Goal: Task Accomplishment & Management: Use online tool/utility

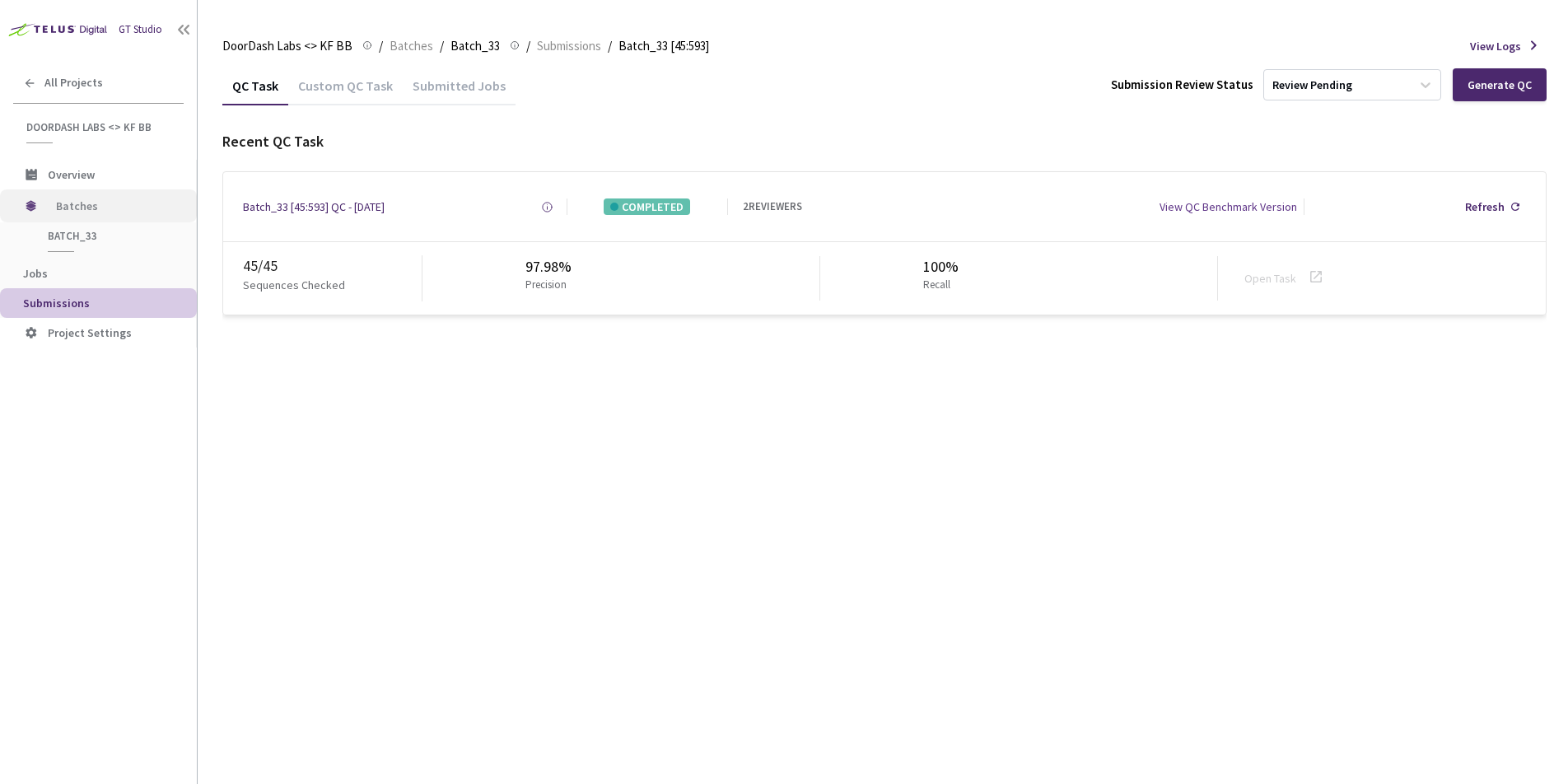
click at [55, 206] on div "Batches" at bounding box center [98, 206] width 197 height 33
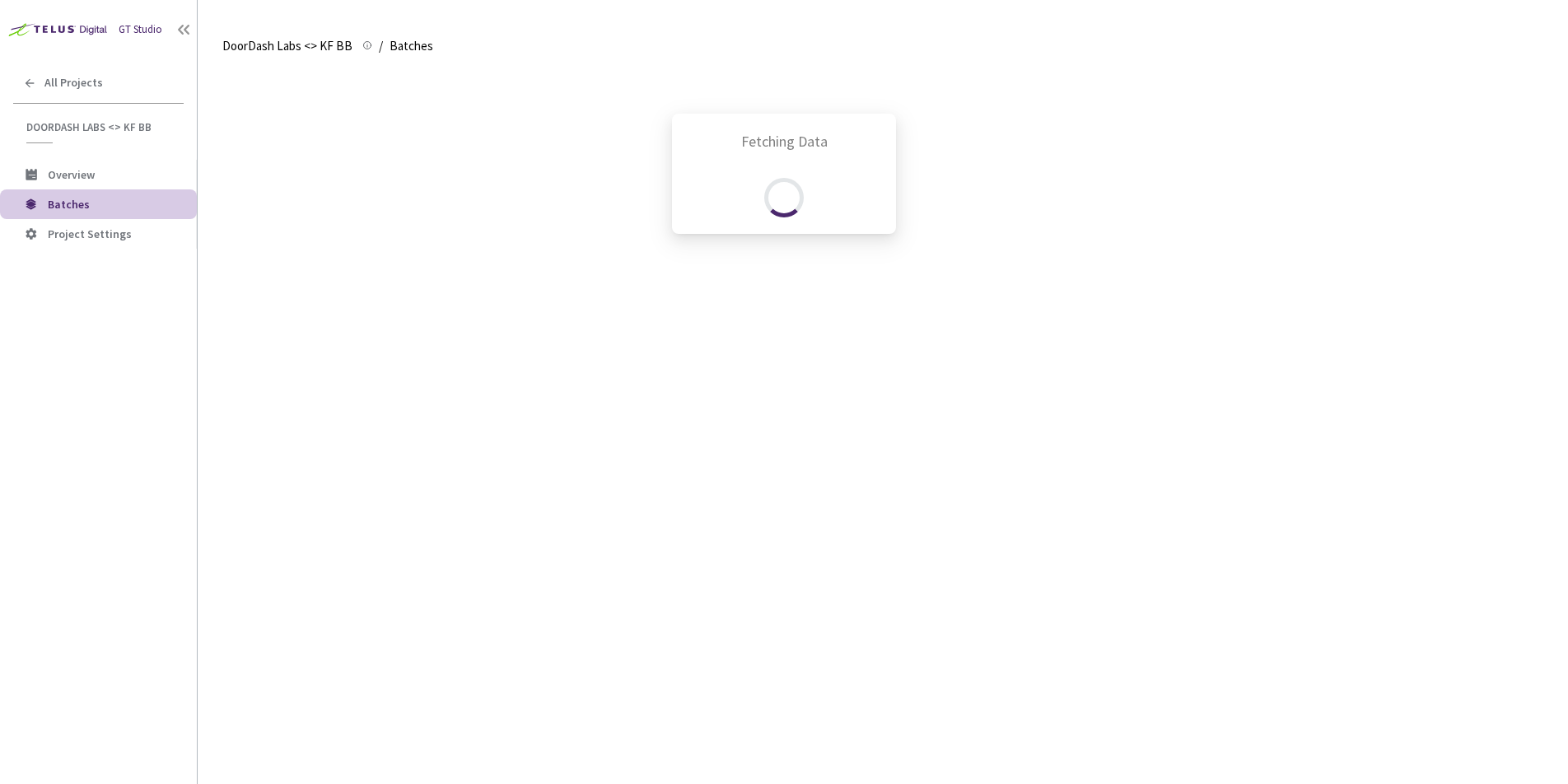
scroll to position [207, 0]
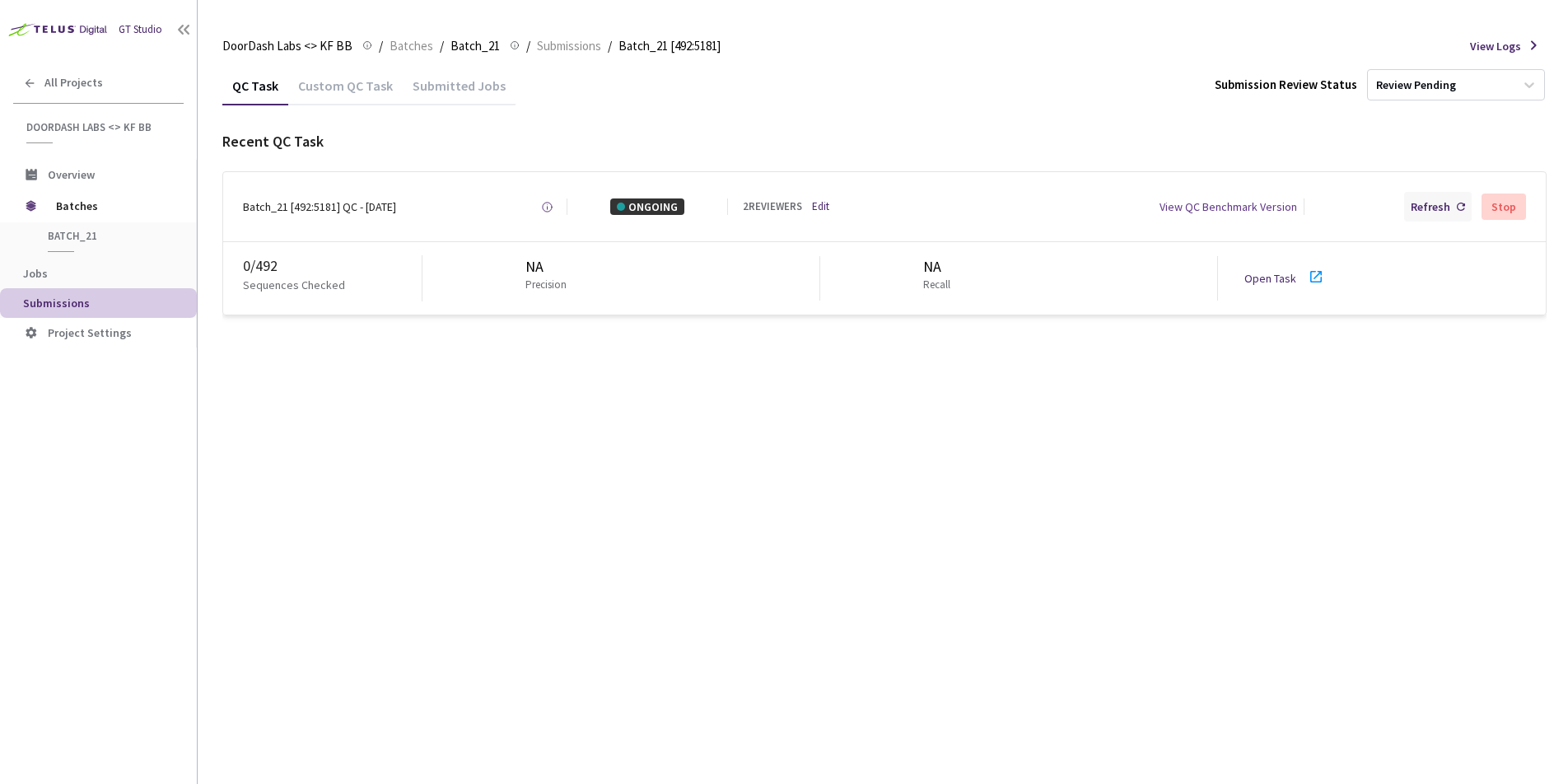
click at [1427, 207] on div "Refresh" at bounding box center [1431, 207] width 40 height 17
click at [1258, 282] on link "Open Task" at bounding box center [1270, 278] width 52 height 15
click at [1427, 211] on div "Refresh" at bounding box center [1431, 207] width 40 height 17
click at [1434, 197] on div "Refresh" at bounding box center [1438, 207] width 68 height 30
click at [1425, 208] on div "Refresh" at bounding box center [1431, 207] width 40 height 17
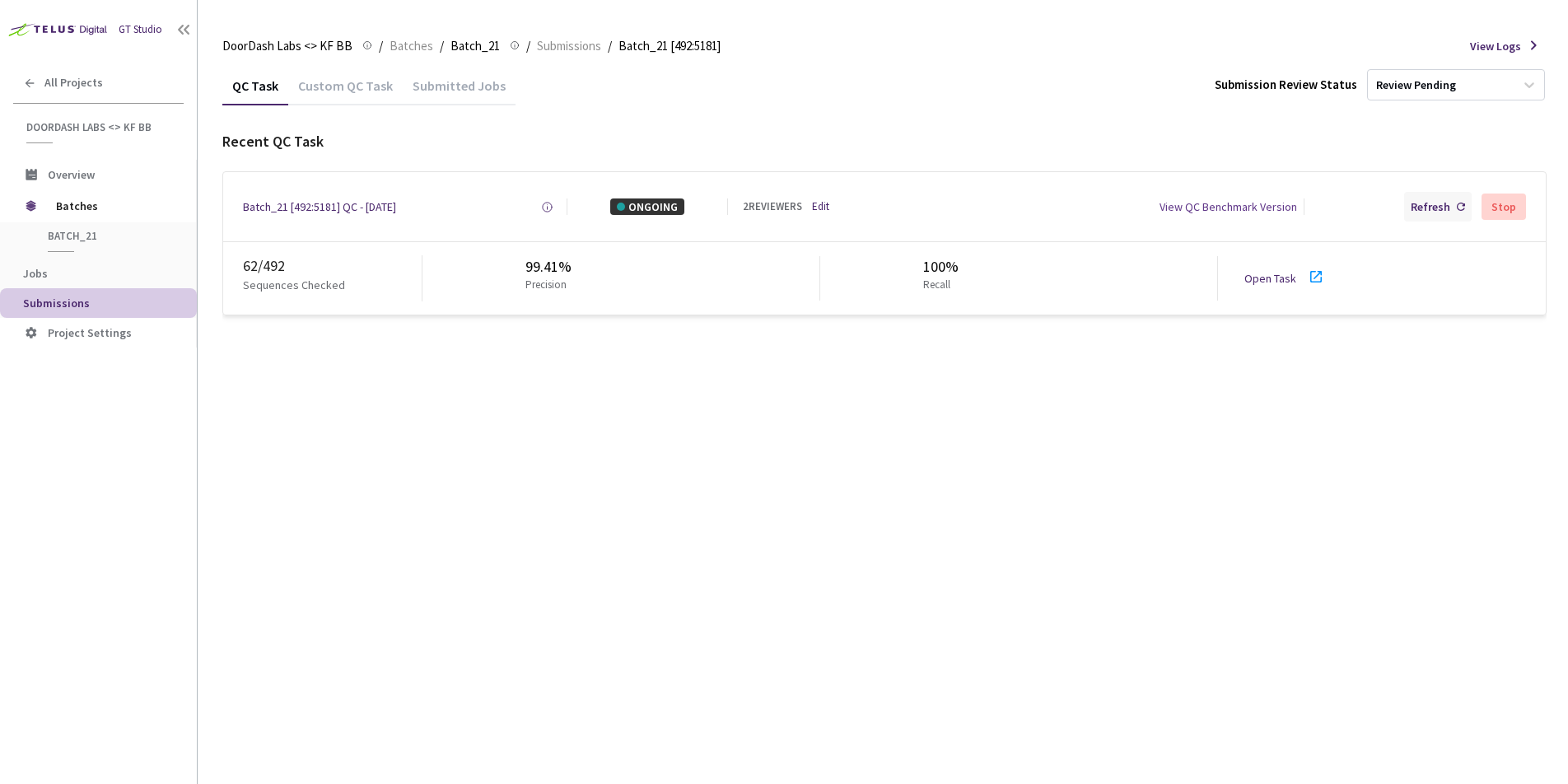
click at [1433, 197] on div "Refresh" at bounding box center [1438, 207] width 68 height 30
click at [1437, 202] on div "Refresh" at bounding box center [1431, 207] width 40 height 17
click at [1407, 204] on div "Refresh Stop" at bounding box center [1418, 207] width 215 height 30
click at [1426, 203] on div "Refresh" at bounding box center [1431, 207] width 40 height 17
click at [1433, 206] on div "Refresh" at bounding box center [1431, 207] width 40 height 17
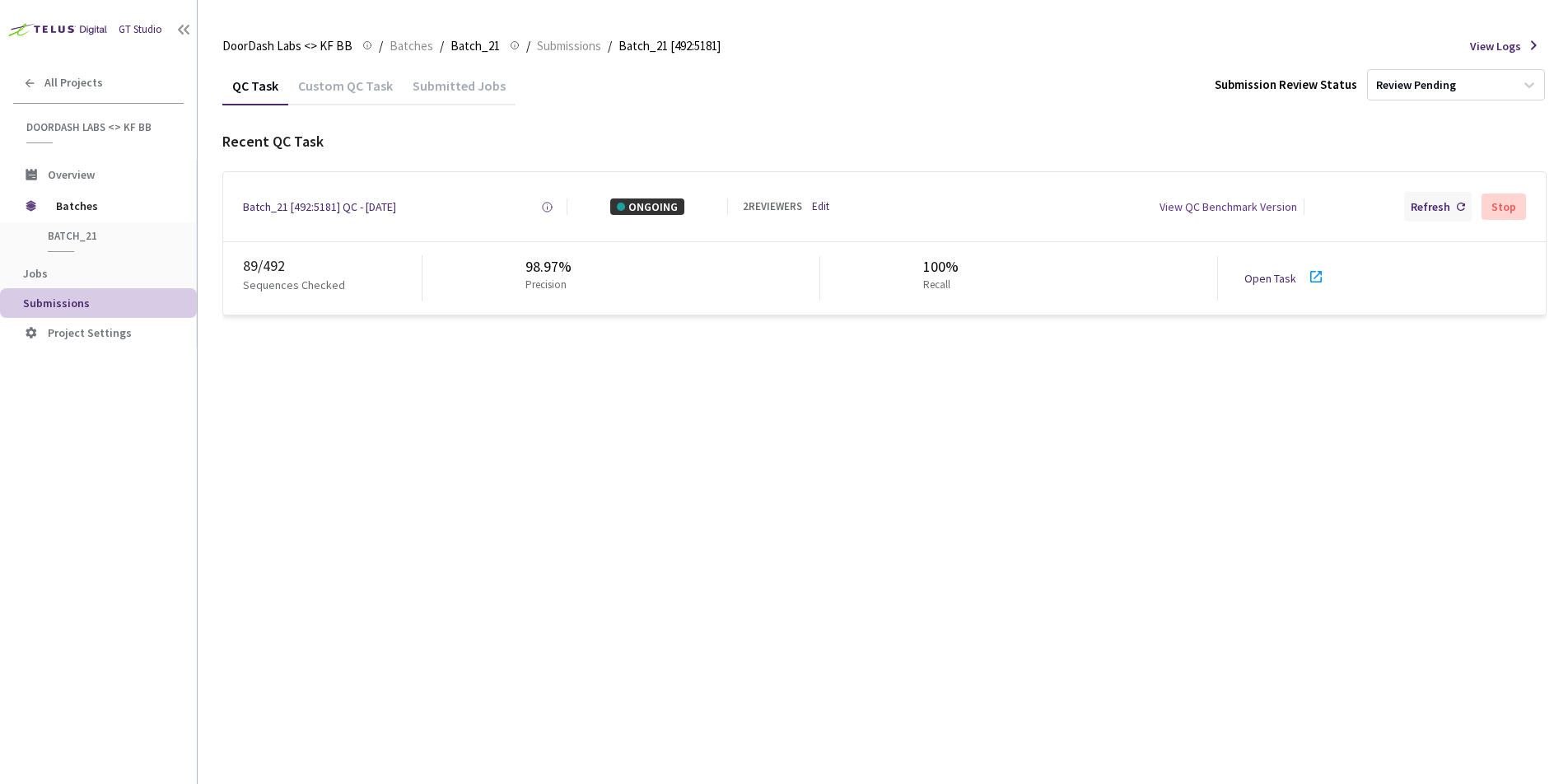
click at [1424, 210] on div "Refresh" at bounding box center [1431, 207] width 40 height 17
click at [1433, 207] on div "Refresh" at bounding box center [1431, 207] width 40 height 17
click at [1434, 206] on div "Refresh" at bounding box center [1431, 207] width 40 height 17
click at [1410, 207] on div "Refresh" at bounding box center [1438, 207] width 68 height 30
click at [1413, 204] on div "Refresh" at bounding box center [1438, 207] width 68 height 30
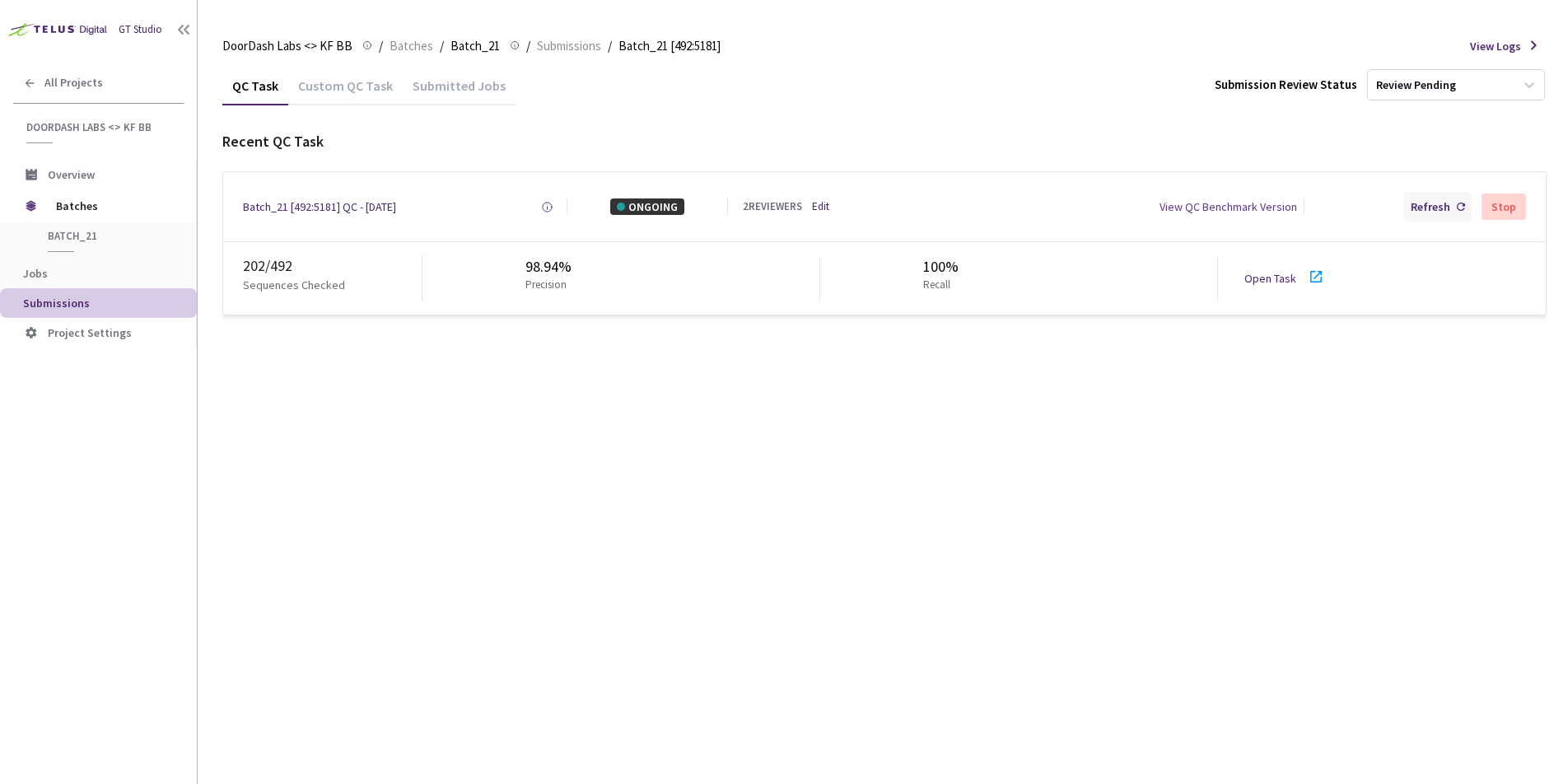
click at [1437, 200] on div "Refresh" at bounding box center [1431, 207] width 40 height 17
click at [1422, 201] on div "Refresh" at bounding box center [1431, 207] width 40 height 17
click at [1403, 200] on div "Refresh Stop" at bounding box center [1418, 207] width 215 height 30
click at [1414, 201] on div "Refresh" at bounding box center [1431, 207] width 40 height 17
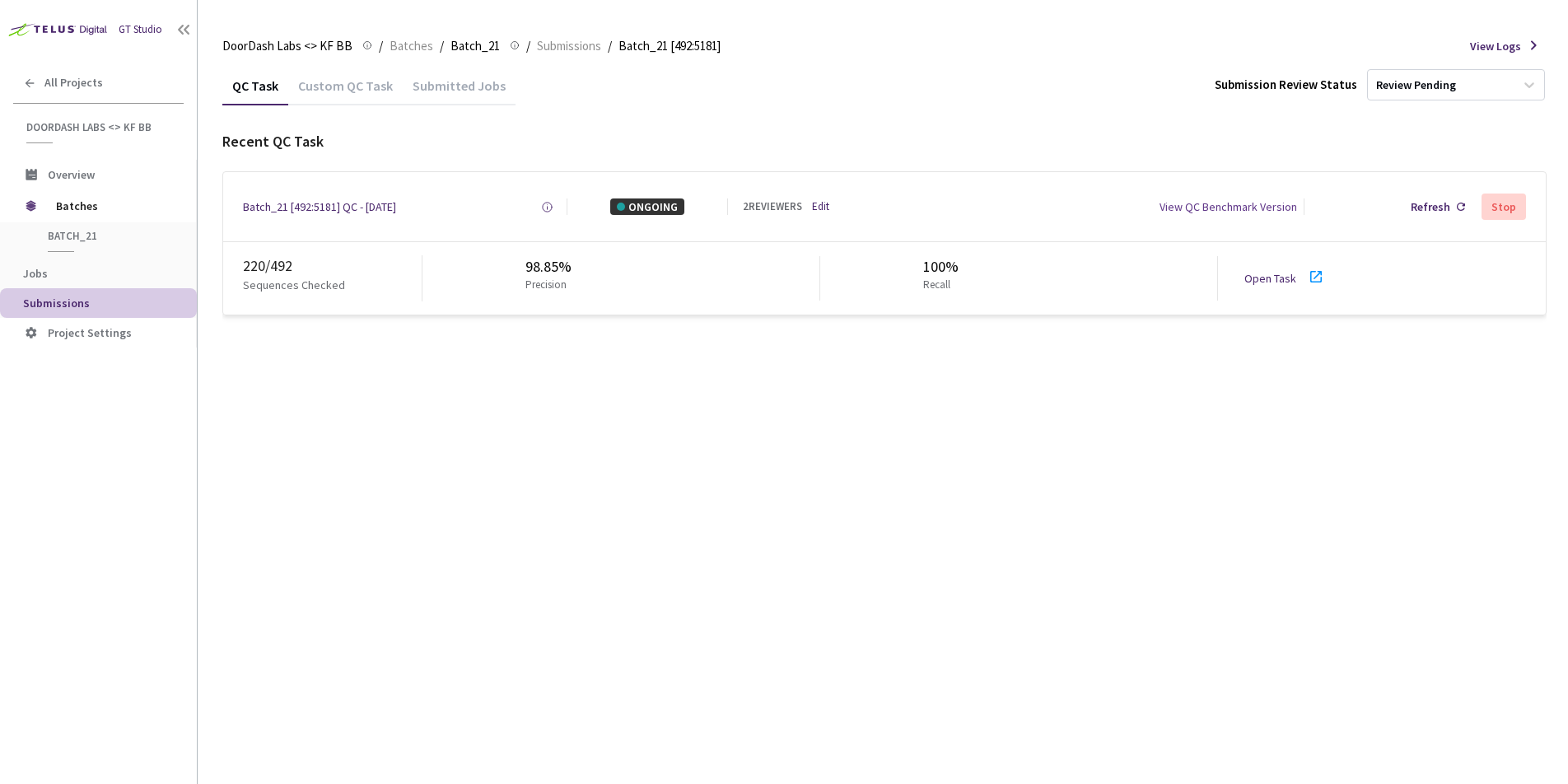
click at [1414, 201] on div "Refresh" at bounding box center [1431, 207] width 40 height 17
